Goal: Task Accomplishment & Management: Manage account settings

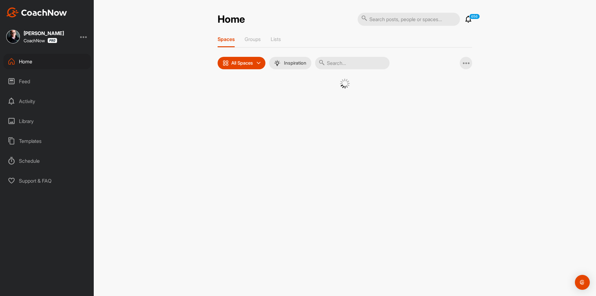
click at [394, 18] on input "text" at bounding box center [409, 19] width 102 height 13
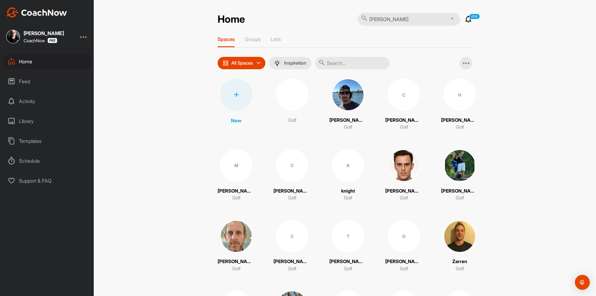
type input "Robert gardner"
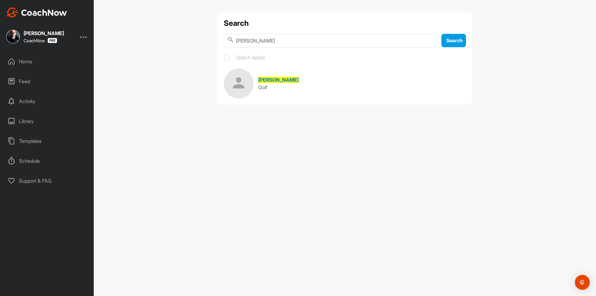
click at [283, 77] on span "Robert Gardner" at bounding box center [278, 80] width 40 height 6
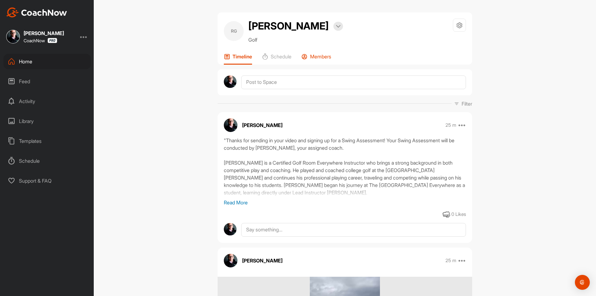
click at [331, 60] on div "Members" at bounding box center [317, 58] width 30 height 11
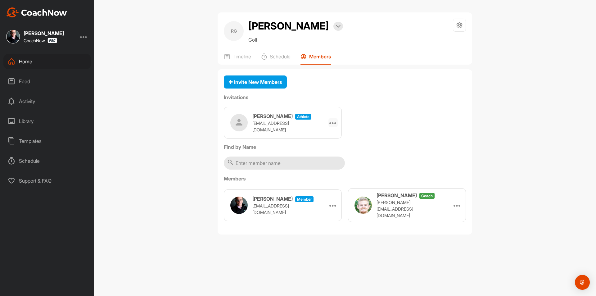
click at [334, 124] on icon at bounding box center [333, 122] width 7 height 7
drag, startPoint x: 418, startPoint y: 97, endPoint x: 421, endPoint y: 96, distance: 3.5
click at [419, 97] on label "Invitations" at bounding box center [345, 96] width 242 height 7
click at [462, 23] on icon at bounding box center [459, 25] width 7 height 7
click at [442, 43] on li "Space Settings" at bounding box center [441, 43] width 51 height 20
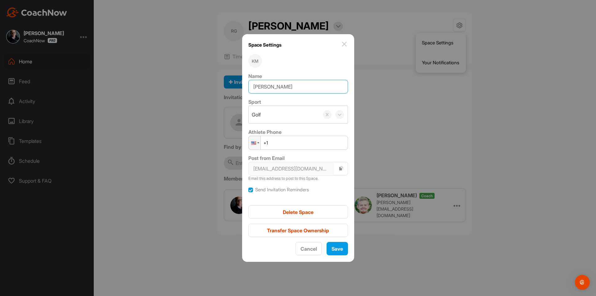
click at [302, 89] on input "Robert Gardner" at bounding box center [298, 87] width 100 height 14
click at [344, 44] on img at bounding box center [344, 43] width 7 height 7
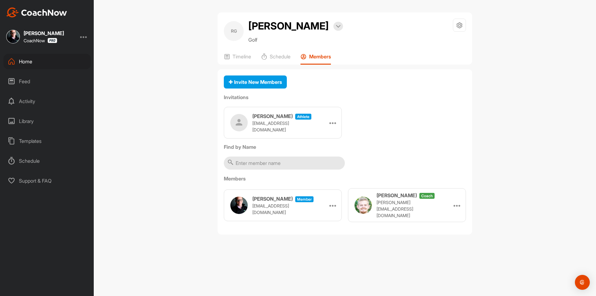
drag, startPoint x: 363, startPoint y: 88, endPoint x: 330, endPoint y: 103, distance: 36.1
click at [363, 89] on div "Invite New Members" at bounding box center [345, 82] width 242 height 14
click at [340, 122] on div "Bob Gardner athlete rbg4410@gmail.com Edit Re-send Copy Link" at bounding box center [283, 123] width 118 height 32
click at [332, 123] on icon at bounding box center [333, 122] width 7 height 7
click at [322, 140] on li "Edit" at bounding box center [321, 140] width 33 height 20
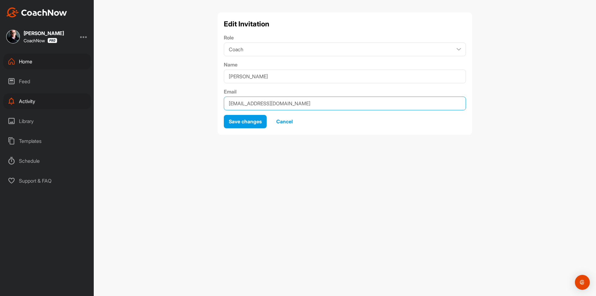
click at [284, 107] on input "rbg4410@gmail.com" at bounding box center [345, 104] width 242 height 14
drag, startPoint x: 230, startPoint y: 104, endPoint x: 217, endPoint y: 104, distance: 12.7
click at [217, 104] on div "Edit Invitation Role Coach Member Name Bob Gardner Email rbg4410@gmail.com Save…" at bounding box center [345, 75] width 267 height 127
click at [252, 106] on input "rbg4410@gmail.com" at bounding box center [345, 104] width 242 height 14
drag, startPoint x: 299, startPoint y: 105, endPoint x: 186, endPoint y: 107, distance: 113.4
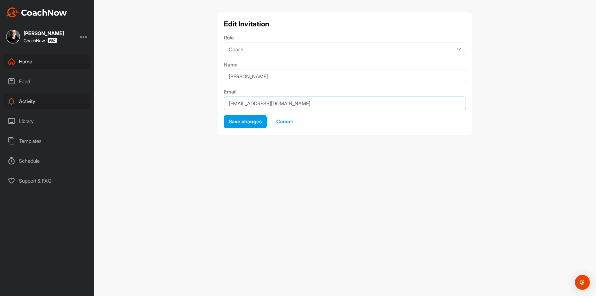
click at [187, 107] on div "Edit Invitation Role Coach Member Name Bob Gardner Email rbg4410@gmail.com Save…" at bounding box center [345, 148] width 503 height 296
click at [294, 122] on button "Cancel" at bounding box center [284, 121] width 26 height 13
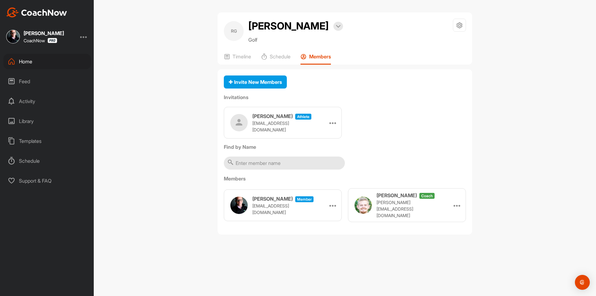
click at [339, 122] on div "Bob Gardner athlete rbg4410@gmail.com Edit Re-send Copy Link" at bounding box center [283, 123] width 118 height 32
click at [337, 122] on div at bounding box center [333, 122] width 9 height 9
click at [329, 155] on li "Re-send" at bounding box center [321, 160] width 33 height 20
click at [332, 125] on icon at bounding box center [333, 122] width 7 height 7
click at [325, 182] on li "Copy Link" at bounding box center [321, 179] width 33 height 20
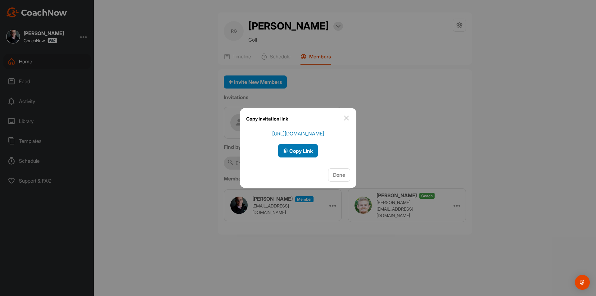
click at [312, 156] on button "Copy Link" at bounding box center [298, 150] width 40 height 13
click at [423, 127] on div at bounding box center [298, 148] width 596 height 296
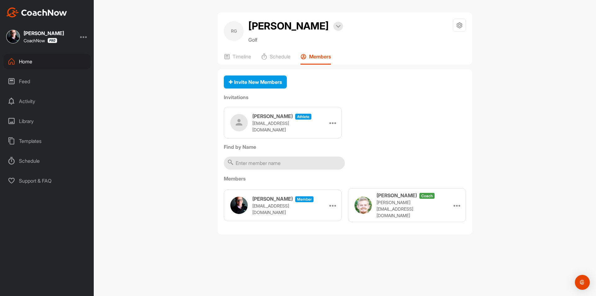
click at [84, 38] on div at bounding box center [83, 36] width 7 height 7
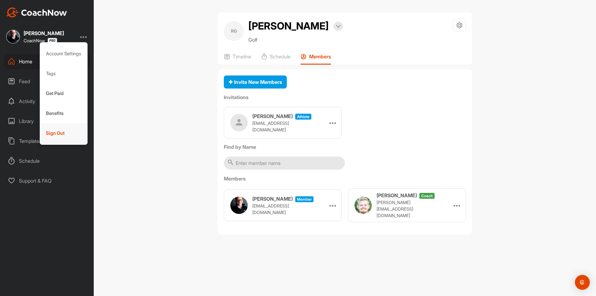
click at [65, 138] on div "Sign Out" at bounding box center [64, 133] width 48 height 20
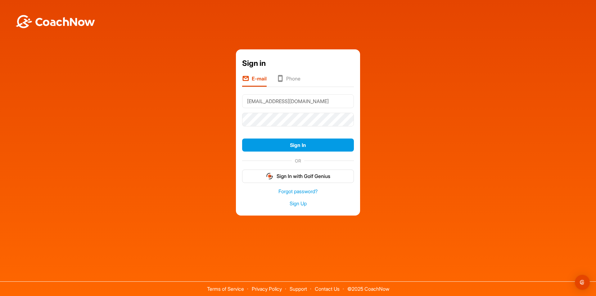
click at [336, 102] on input "[EMAIL_ADDRESS][DOMAIN_NAME]" at bounding box center [298, 101] width 112 height 14
type input "Dom@thegolfroomeverywhere.com"
click at [293, 143] on button "Sign In" at bounding box center [298, 145] width 112 height 13
